Goal: Information Seeking & Learning: Learn about a topic

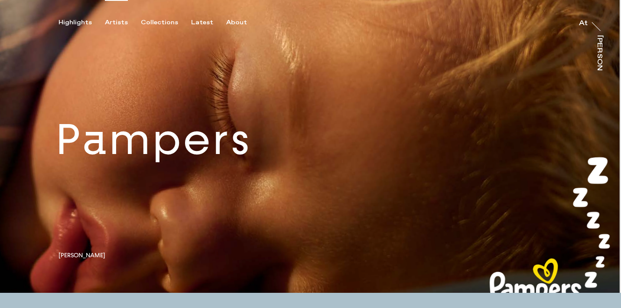
click at [108, 19] on div "Artists" at bounding box center [116, 23] width 23 height 8
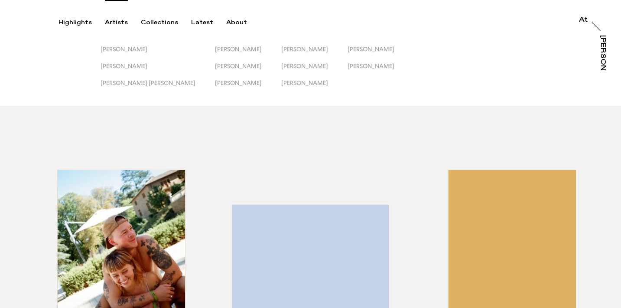
click at [111, 44] on div "[PERSON_NAME] [PERSON_NAME] [PERSON_NAME] [PERSON_NAME] [PERSON_NAME] [PERSON_N…" at bounding box center [310, 53] width 621 height 106
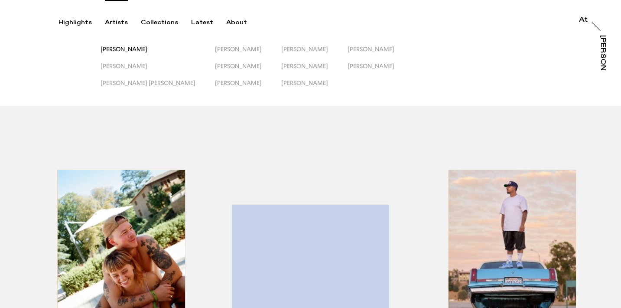
click at [111, 49] on span "[PERSON_NAME]" at bounding box center [124, 49] width 47 height 7
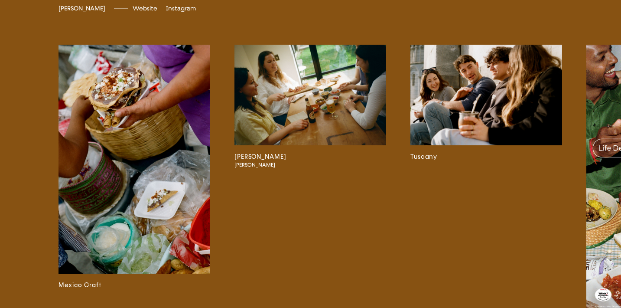
scroll to position [2028, 0]
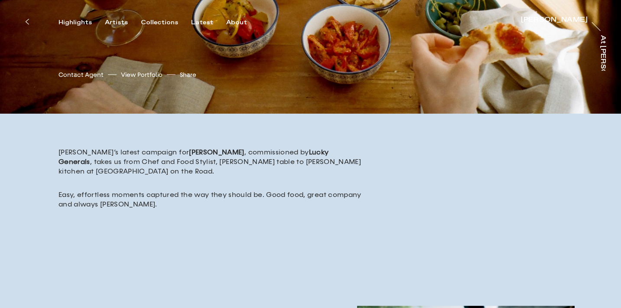
scroll to position [178, 0]
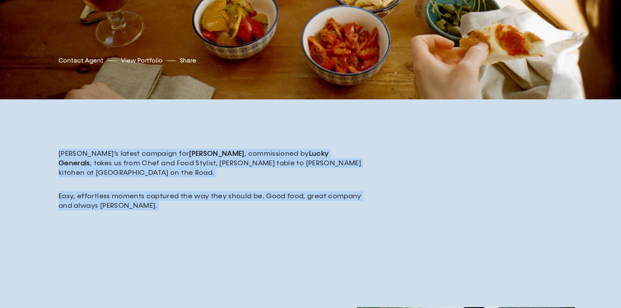
drag, startPoint x: 146, startPoint y: 211, endPoint x: 47, endPoint y: 151, distance: 115.9
click at [47, 151] on div "[PERSON_NAME]’s latest campaign for [PERSON_NAME] , commissioned by Lucky Gener…" at bounding box center [310, 202] width 621 height 174
copy div "[PERSON_NAME]’s latest campaign for [PERSON_NAME] , commissioned by Lucky Gener…"
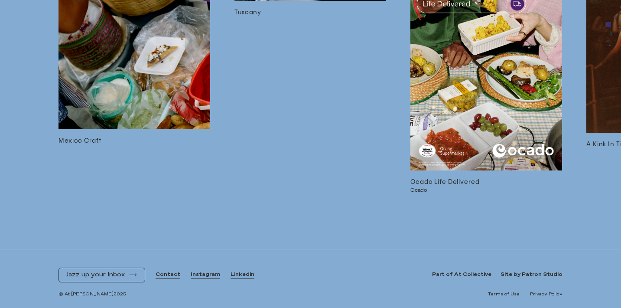
scroll to position [0, 0]
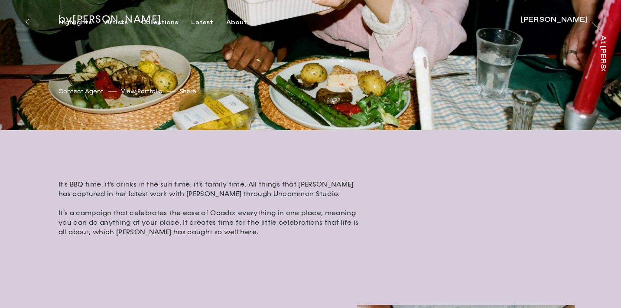
scroll to position [150, 0]
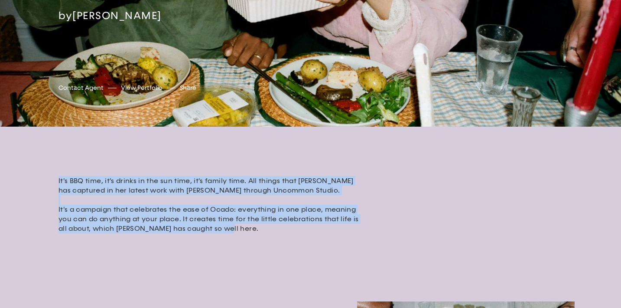
drag, startPoint x: 231, startPoint y: 232, endPoint x: 55, endPoint y: 179, distance: 183.8
click at [55, 179] on div "It's BBQ time, it's drinks in the sun time, it's family time. All things that […" at bounding box center [310, 212] width 621 height 141
click at [77, 192] on p "It's BBQ time, it's drinks in the sun time, it's family time. All things that […" at bounding box center [210, 204] width 303 height 57
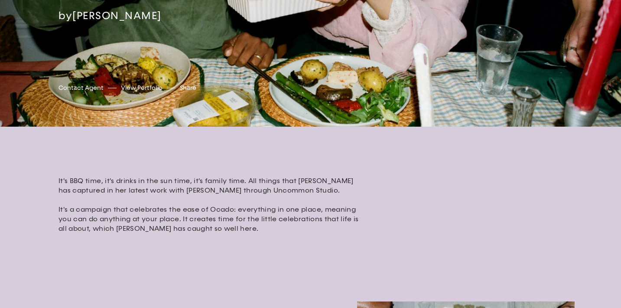
click at [231, 223] on p "It's BBQ time, it's drinks in the sun time, it's family time. All things that […" at bounding box center [210, 204] width 303 height 57
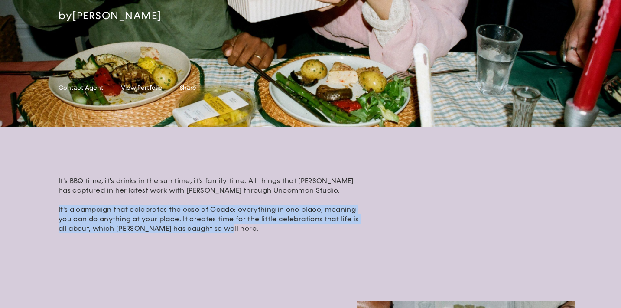
drag, startPoint x: 228, startPoint y: 230, endPoint x: 53, endPoint y: 208, distance: 176.5
click at [53, 208] on div "It's BBQ time, it's drinks in the sun time, it's family time. All things that […" at bounding box center [310, 212] width 621 height 141
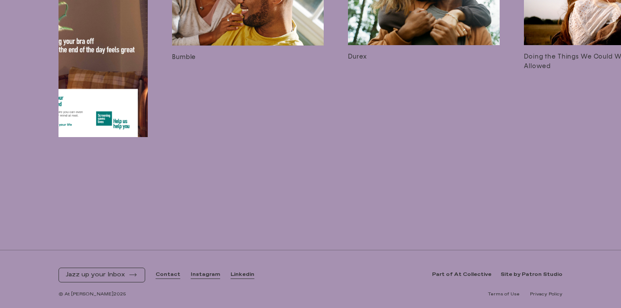
scroll to position [0, 658]
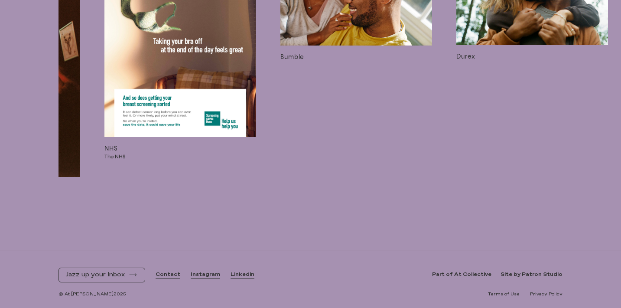
click at [198, 93] on img at bounding box center [180, 41] width 152 height 192
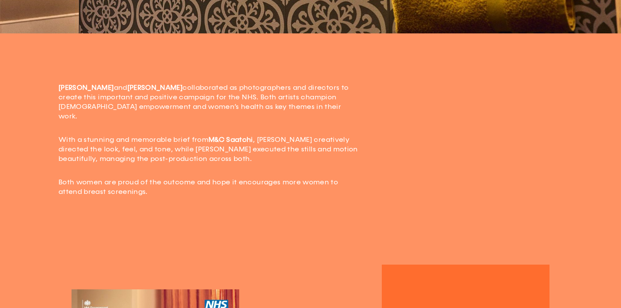
scroll to position [203, 0]
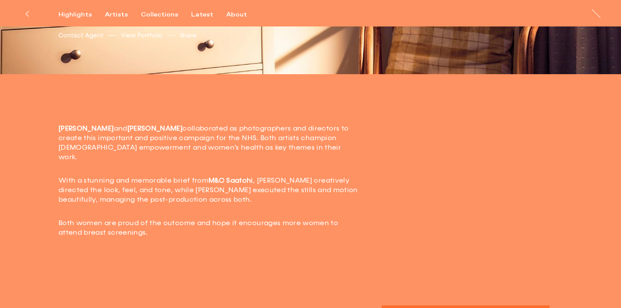
drag, startPoint x: 132, startPoint y: 226, endPoint x: 143, endPoint y: 128, distance: 98.2
click at [143, 128] on div "[PERSON_NAME] and [PERSON_NAME] collaborated as photographers and directors to …" at bounding box center [210, 181] width 303 height 114
copy div "[PERSON_NAME] collaborated as photographers and directors to create this import…"
